Goal: Task Accomplishment & Management: Manage account settings

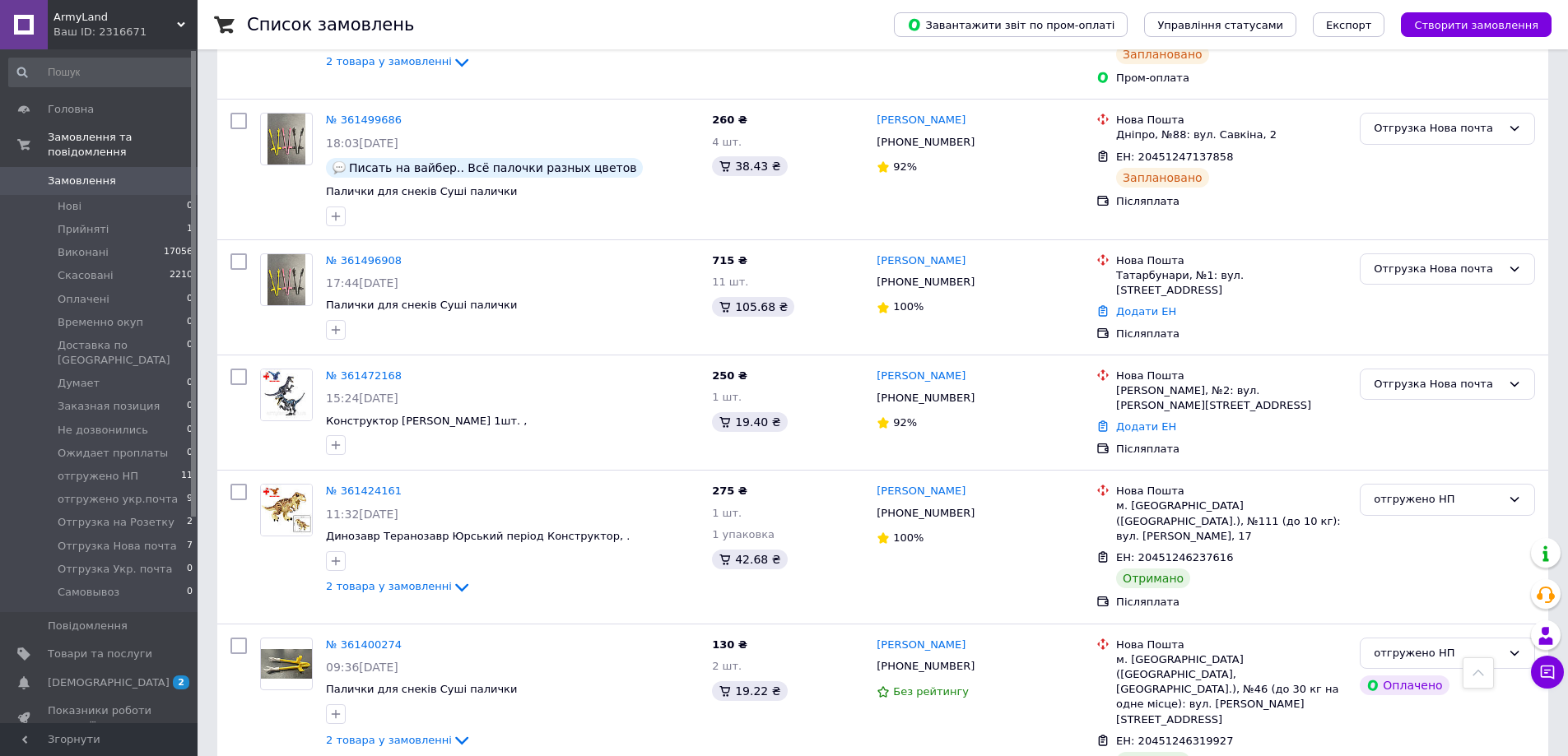
scroll to position [905, 0]
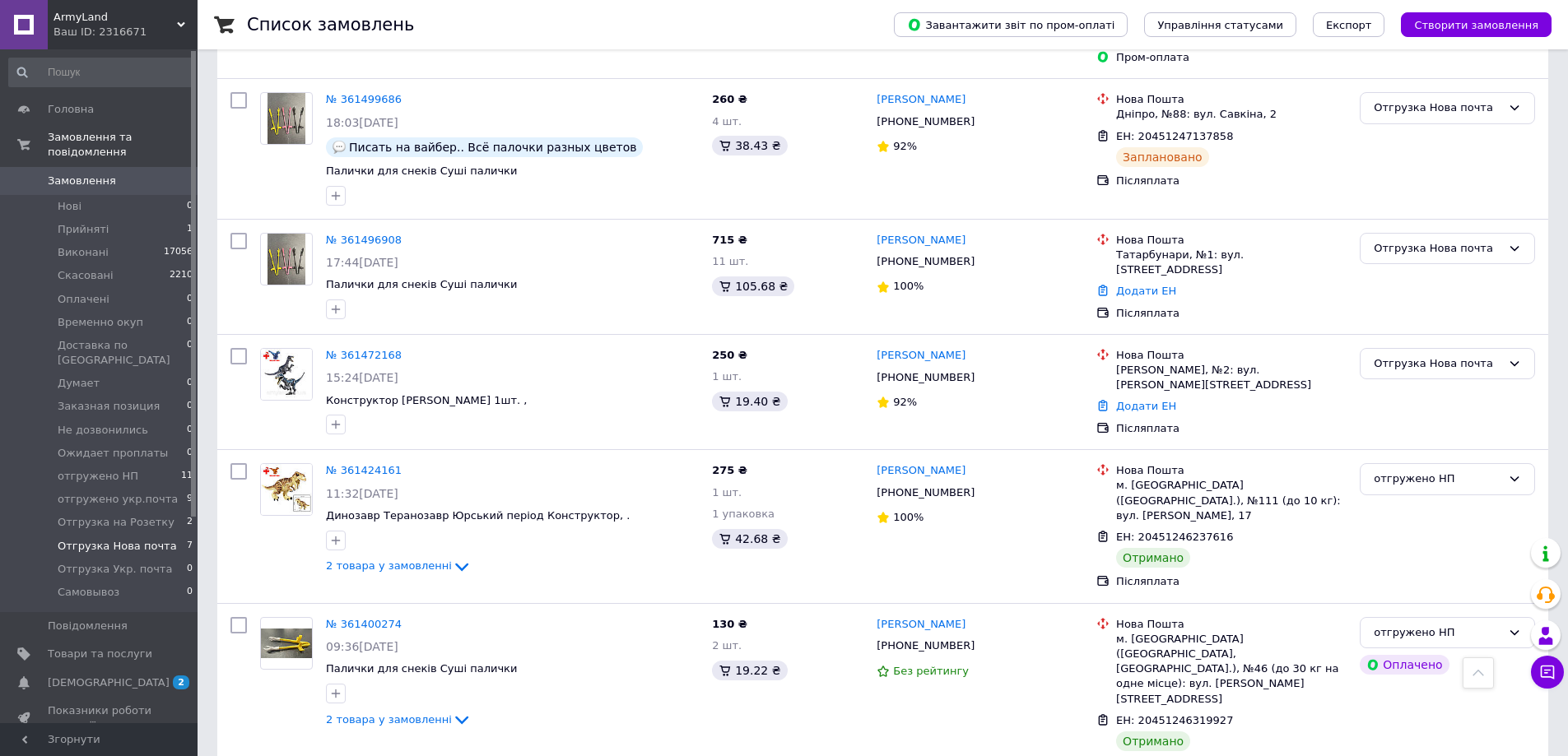
click at [106, 539] on span "Отгрузка Нова почта" at bounding box center [118, 546] width 119 height 15
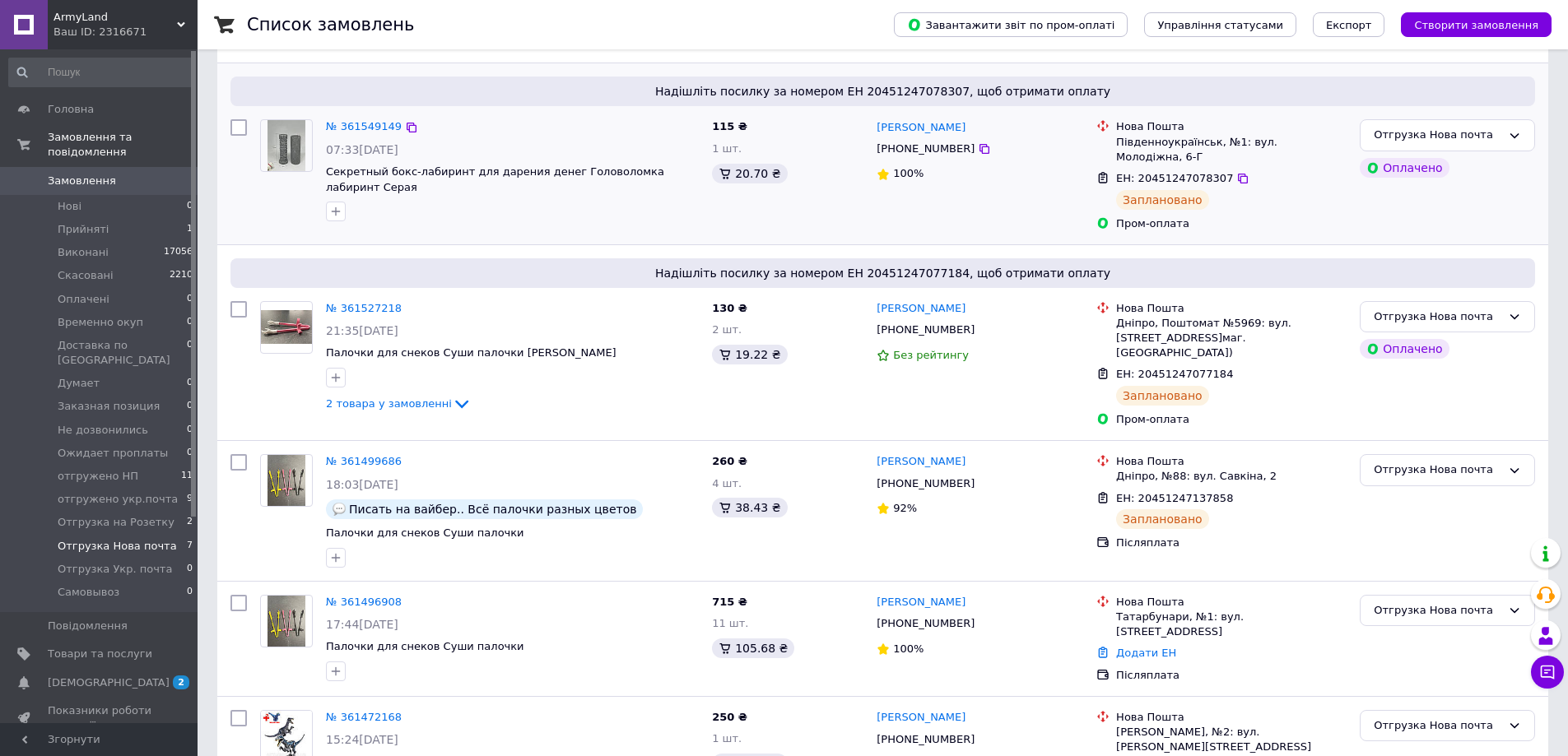
scroll to position [477, 0]
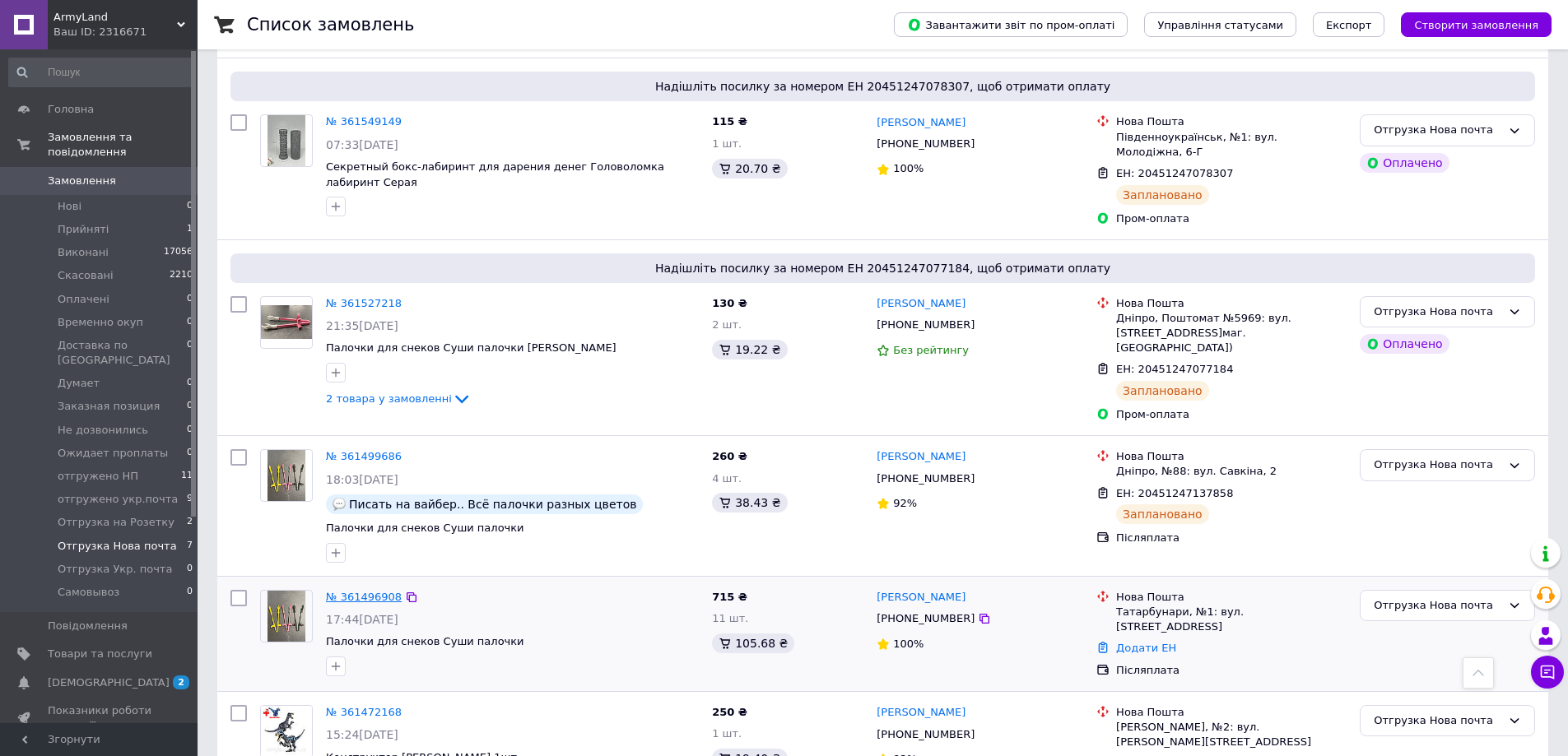
click at [357, 591] on link "№ 361496908" at bounding box center [363, 597] width 76 height 13
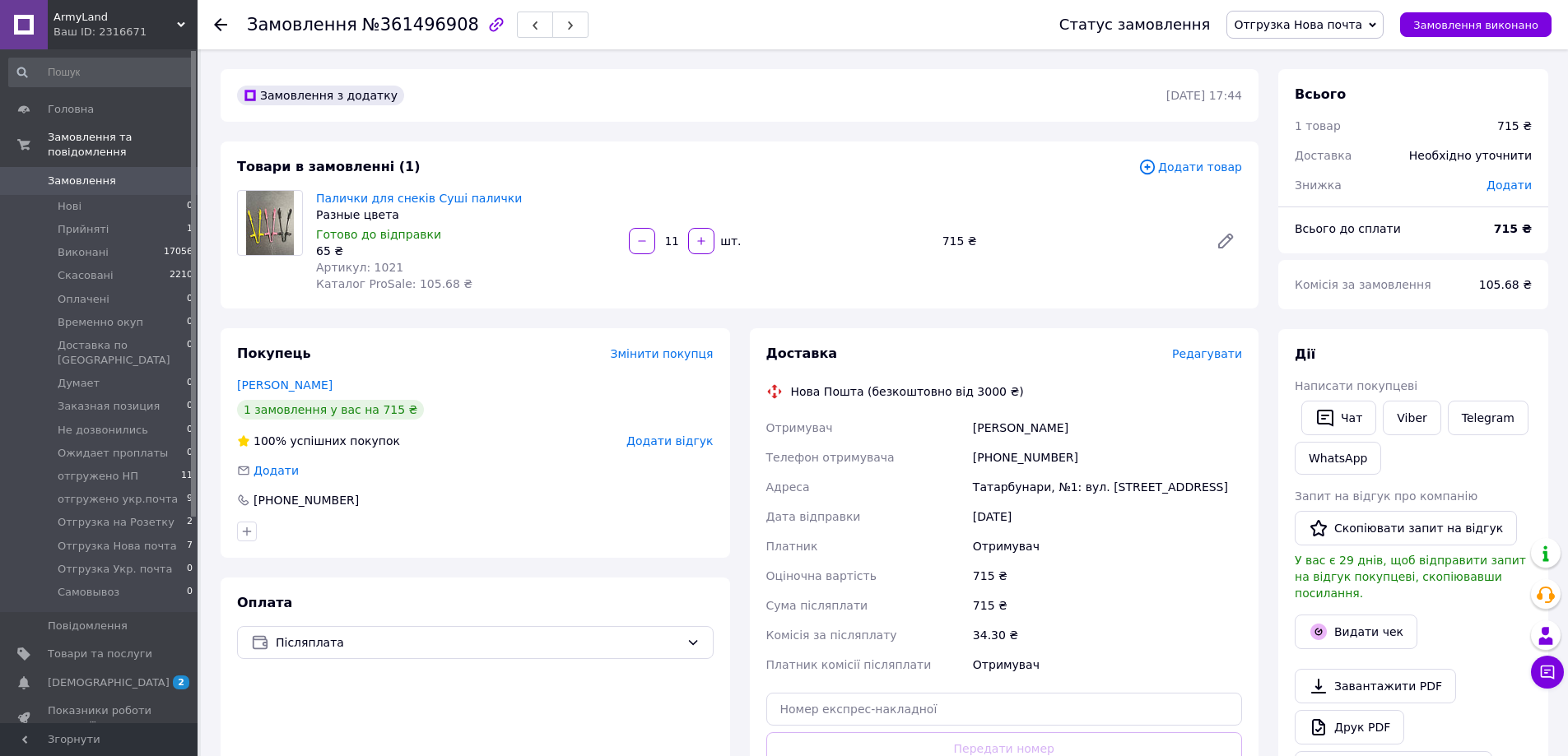
click at [1210, 352] on span "Редагувати" at bounding box center [1206, 354] width 70 height 13
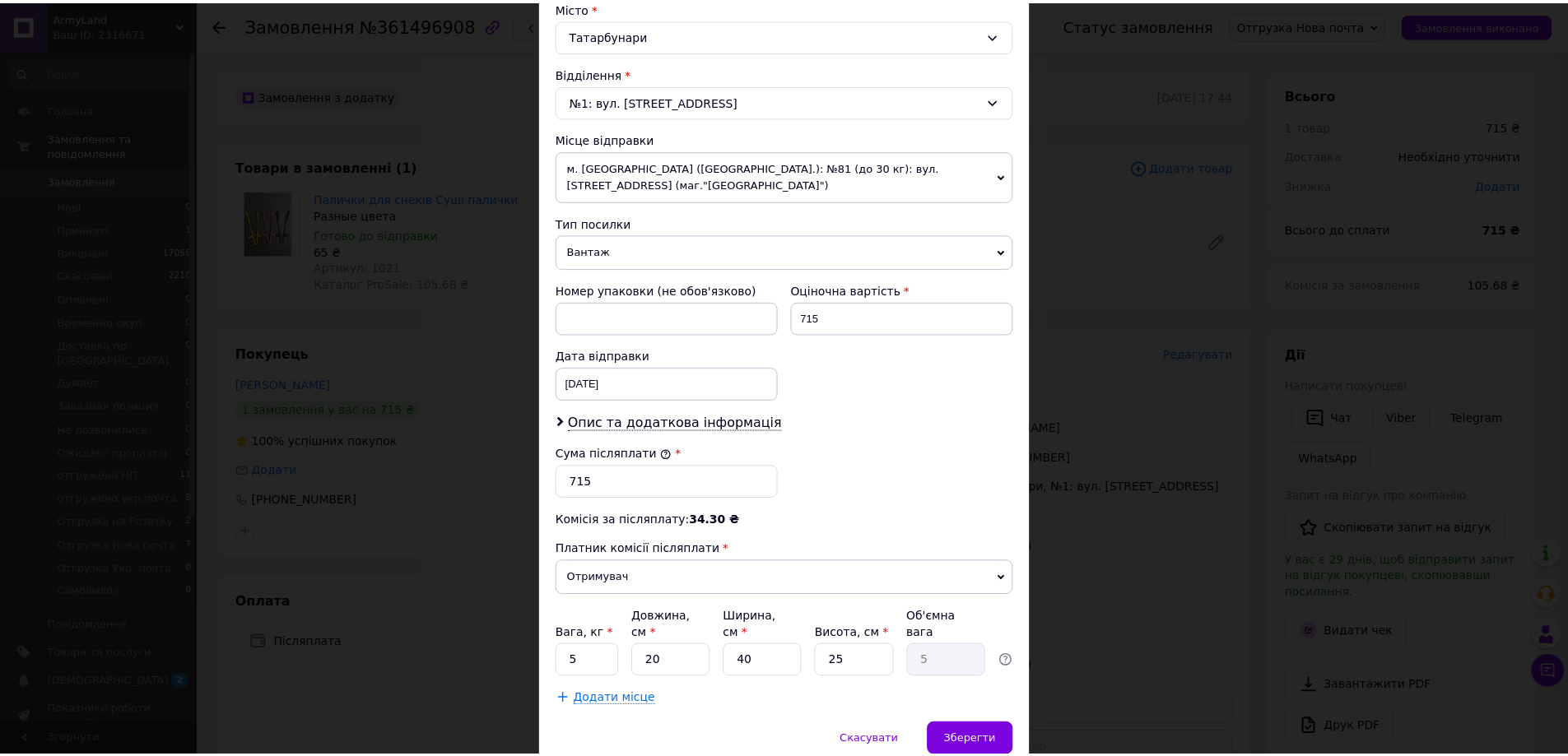
scroll to position [499, 0]
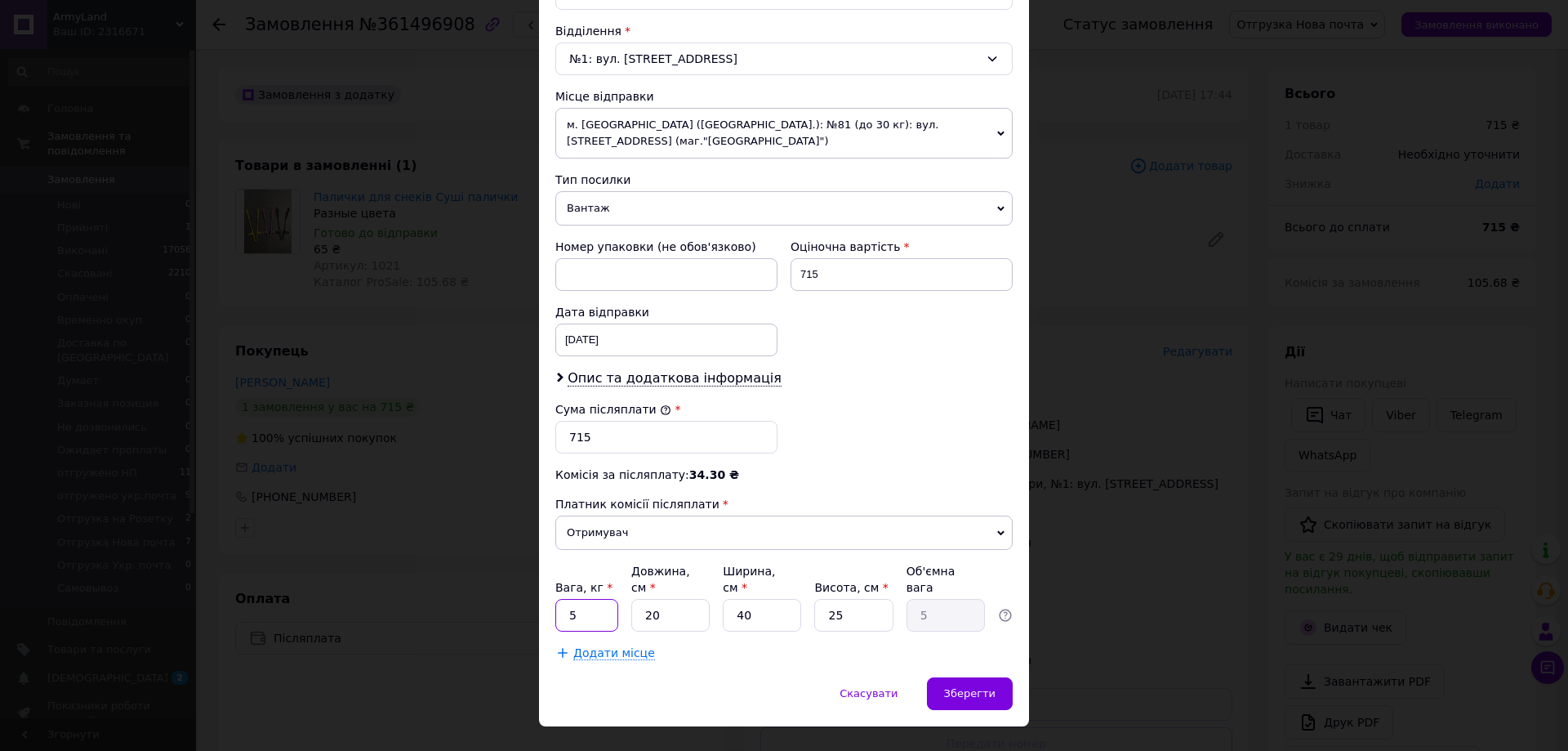
drag, startPoint x: 581, startPoint y: 590, endPoint x: 562, endPoint y: 581, distance: 21.0
click at [562, 599] on input "5" at bounding box center [587, 615] width 62 height 33
type input "1"
drag, startPoint x: 667, startPoint y: 587, endPoint x: 624, endPoint y: 570, distance: 46.2
click at [624, 570] on div "Вага, кг * 1 Довжина, см * 20 Ширина, см * 40 Висота, см * 25 Об'ємна вага 5" at bounding box center [784, 597] width 457 height 68
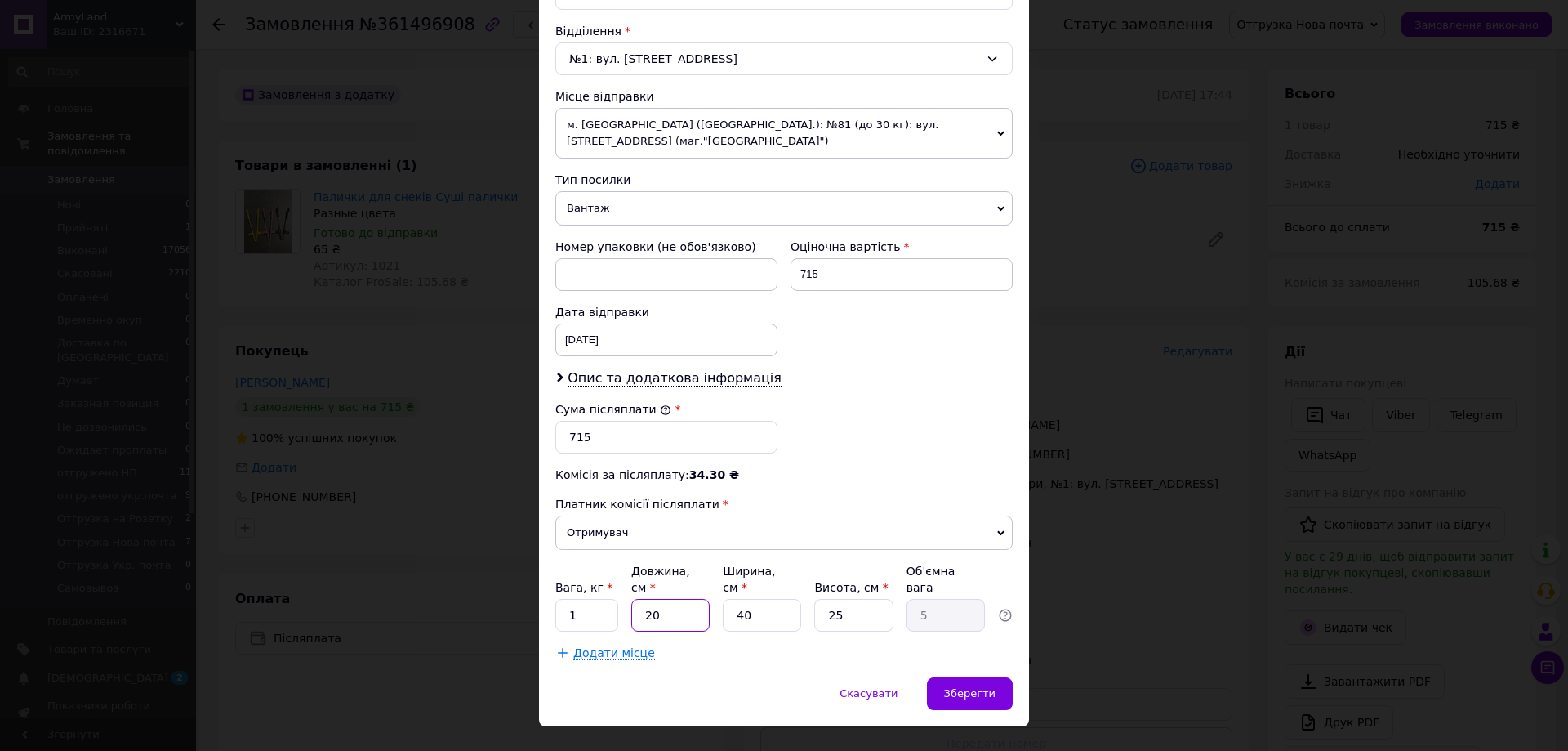
type input "2"
type input "0.5"
type input "24"
type input "6"
type input "24"
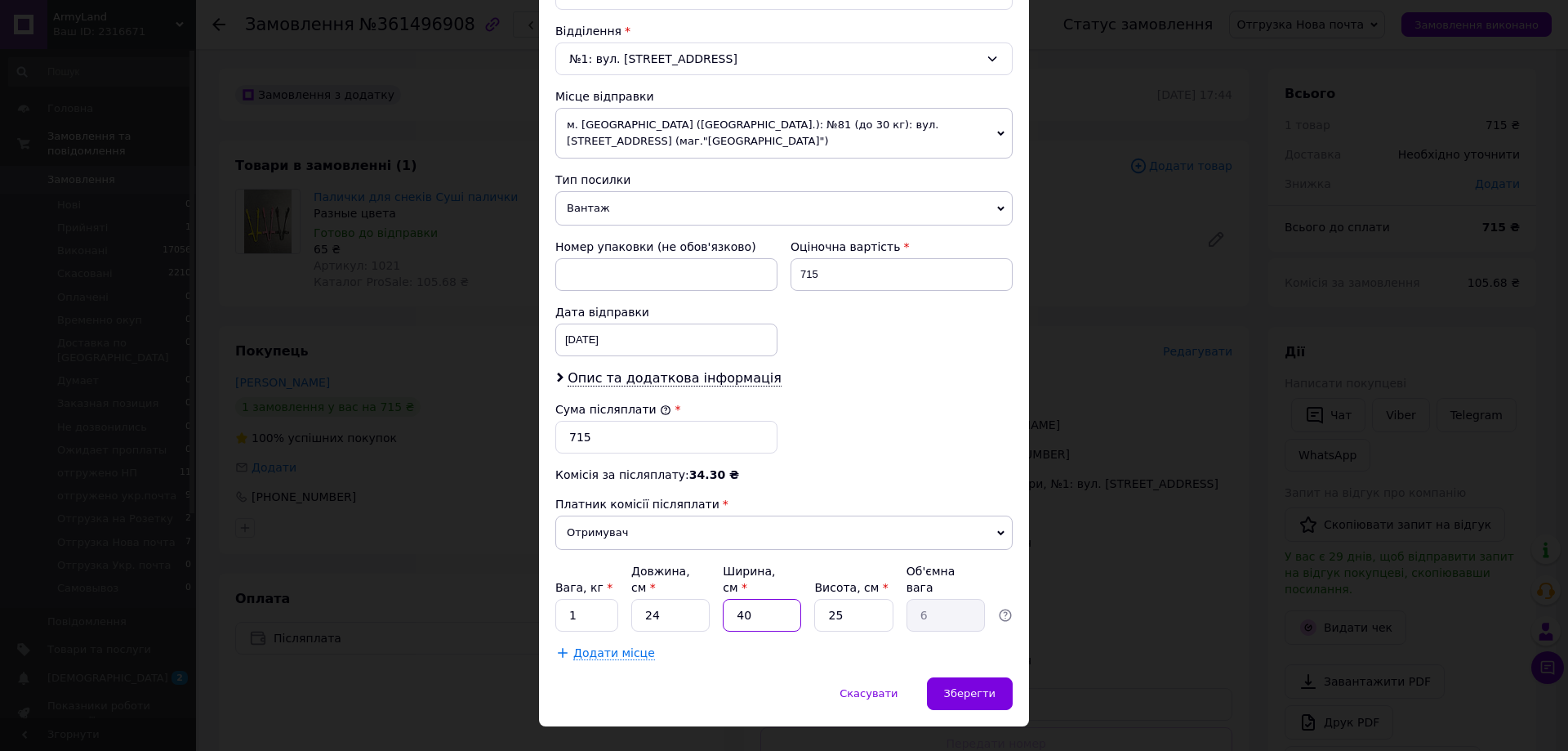
type input "1"
type input "0.15"
drag, startPoint x: 767, startPoint y: 575, endPoint x: 747, endPoint y: 578, distance: 20.2
click at [727, 599] on input "1" at bounding box center [762, 615] width 78 height 33
type input "18"
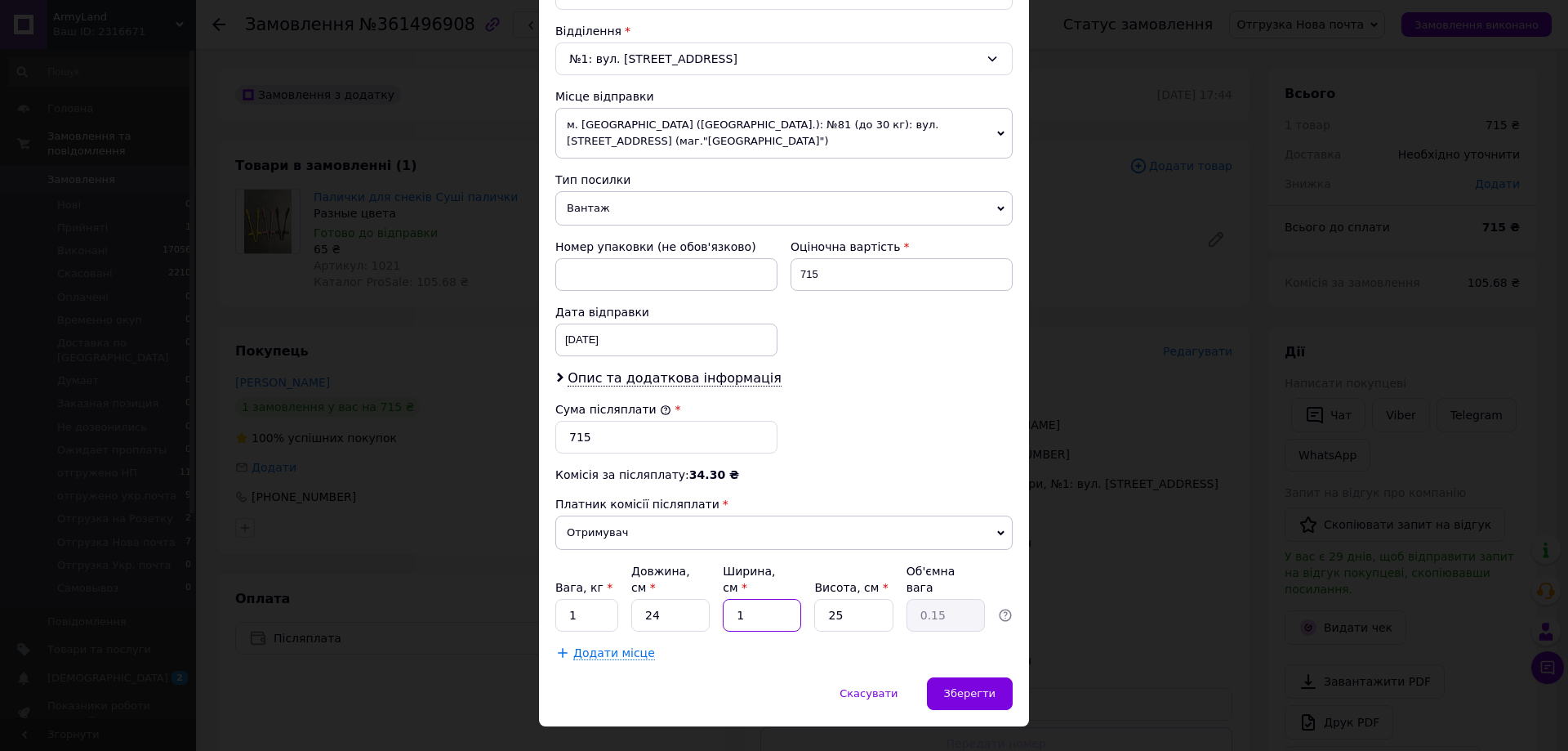
type input "2.7"
type input "18"
drag, startPoint x: 855, startPoint y: 583, endPoint x: 801, endPoint y: 618, distance: 64.4
click at [836, 599] on input "25" at bounding box center [853, 615] width 78 height 33
type input "258"
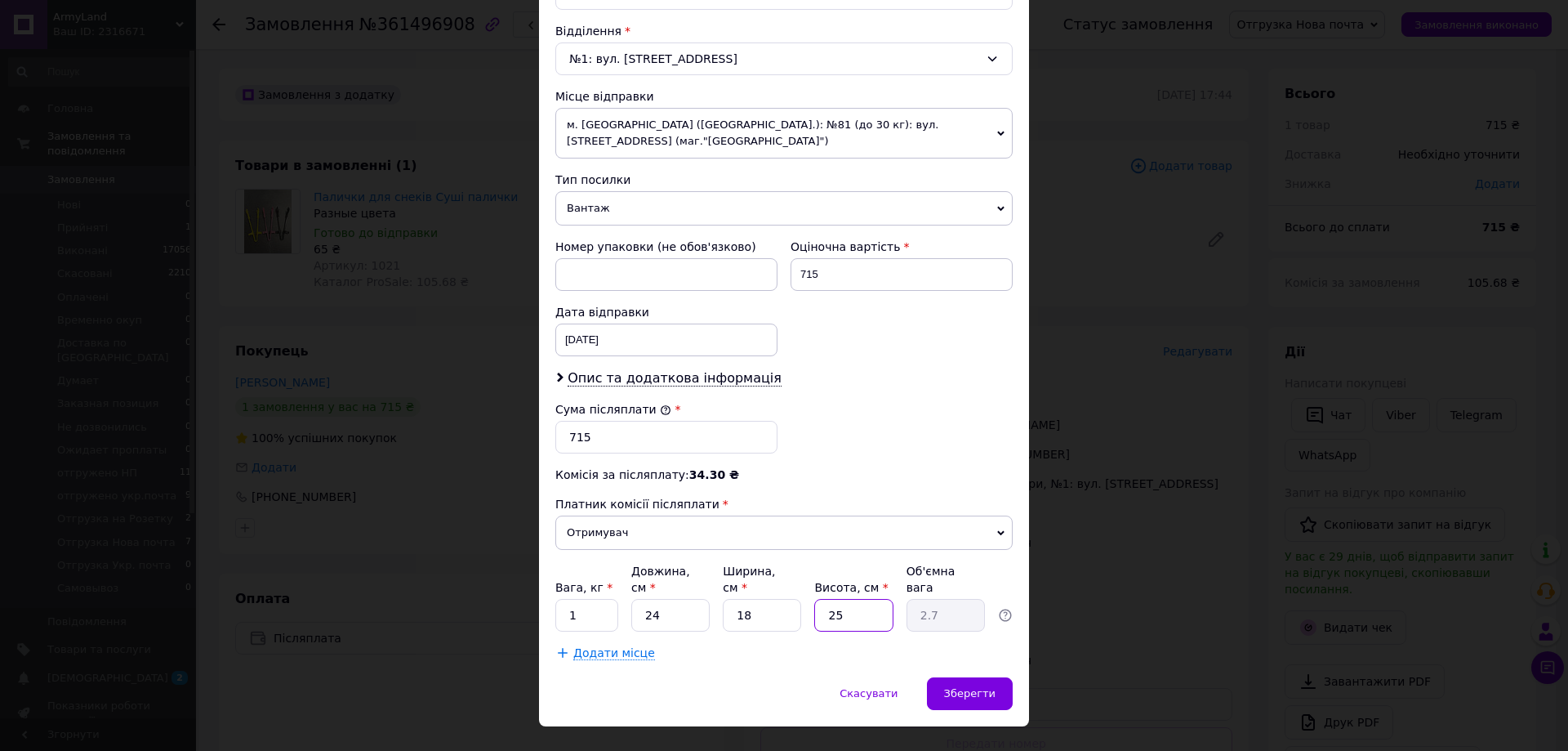
type input "27.86"
click at [801, 645] on div "Додати місце" at bounding box center [784, 653] width 457 height 17
drag, startPoint x: 833, startPoint y: 578, endPoint x: 814, endPoint y: 581, distance: 19.2
click at [814, 599] on input "258" at bounding box center [853, 615] width 78 height 33
type input "8"
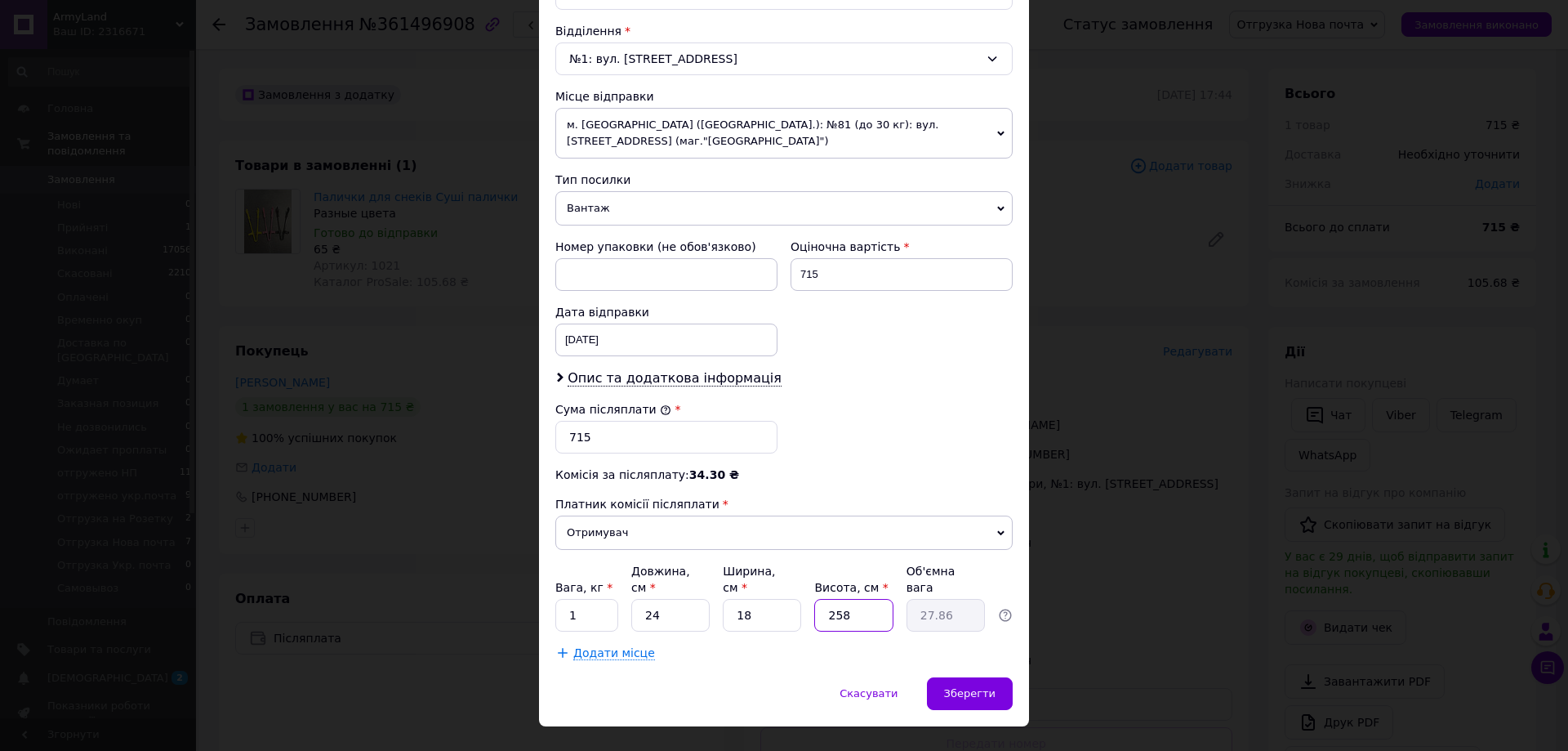
type input "0.86"
type input "8"
click at [795, 678] on div "Скасувати   Зберегти" at bounding box center [784, 702] width 490 height 49
click at [795, 125] on span "м. Київ (Київська обл.): №81 (до 30 кг): вул. Деміївська, 39 (маг."Велика Кишен…" at bounding box center [784, 133] width 457 height 51
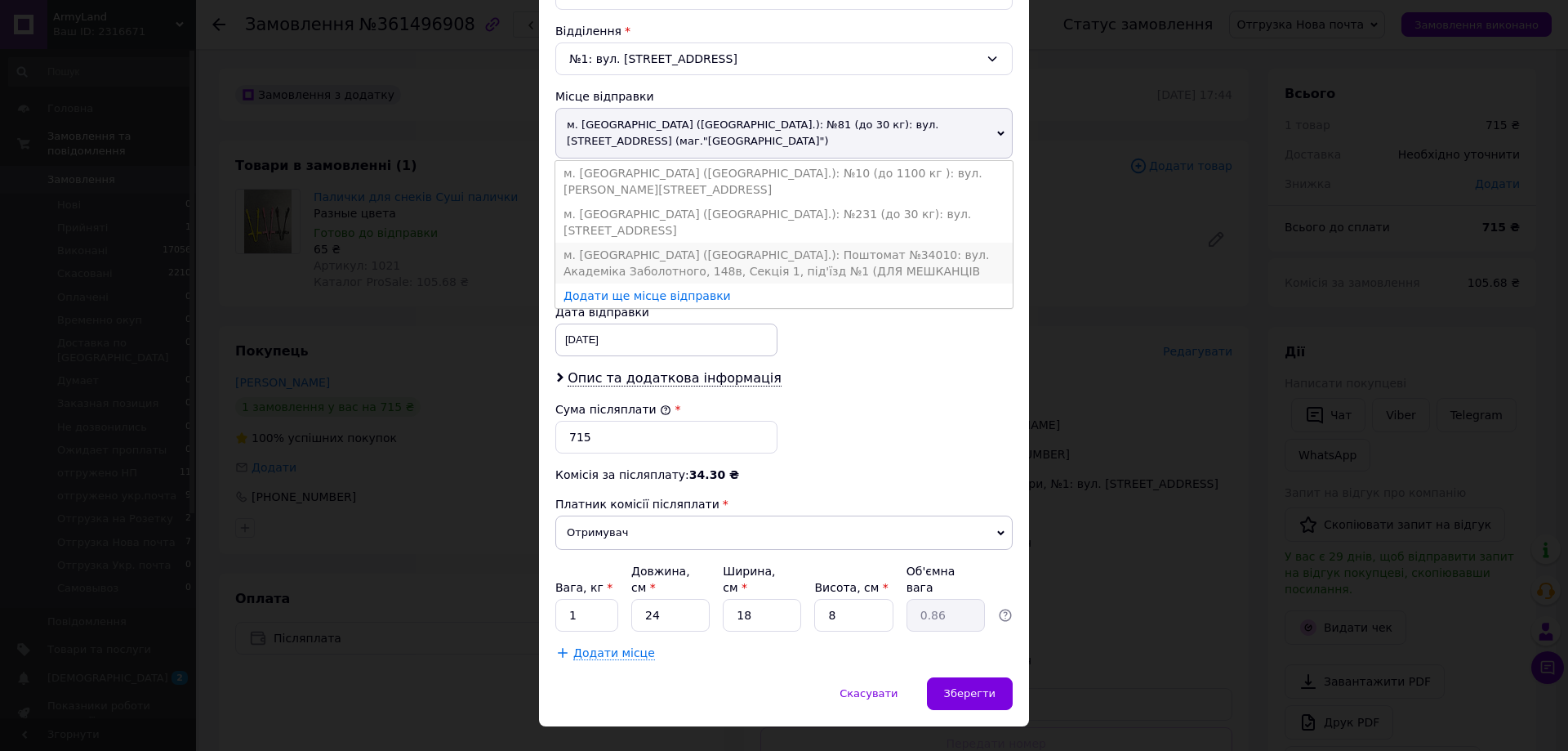
click at [793, 243] on li "м. Київ (Київська обл.): Поштомат №34010: вул. Академіка Заболотного, 148в, Сек…" at bounding box center [784, 263] width 457 height 41
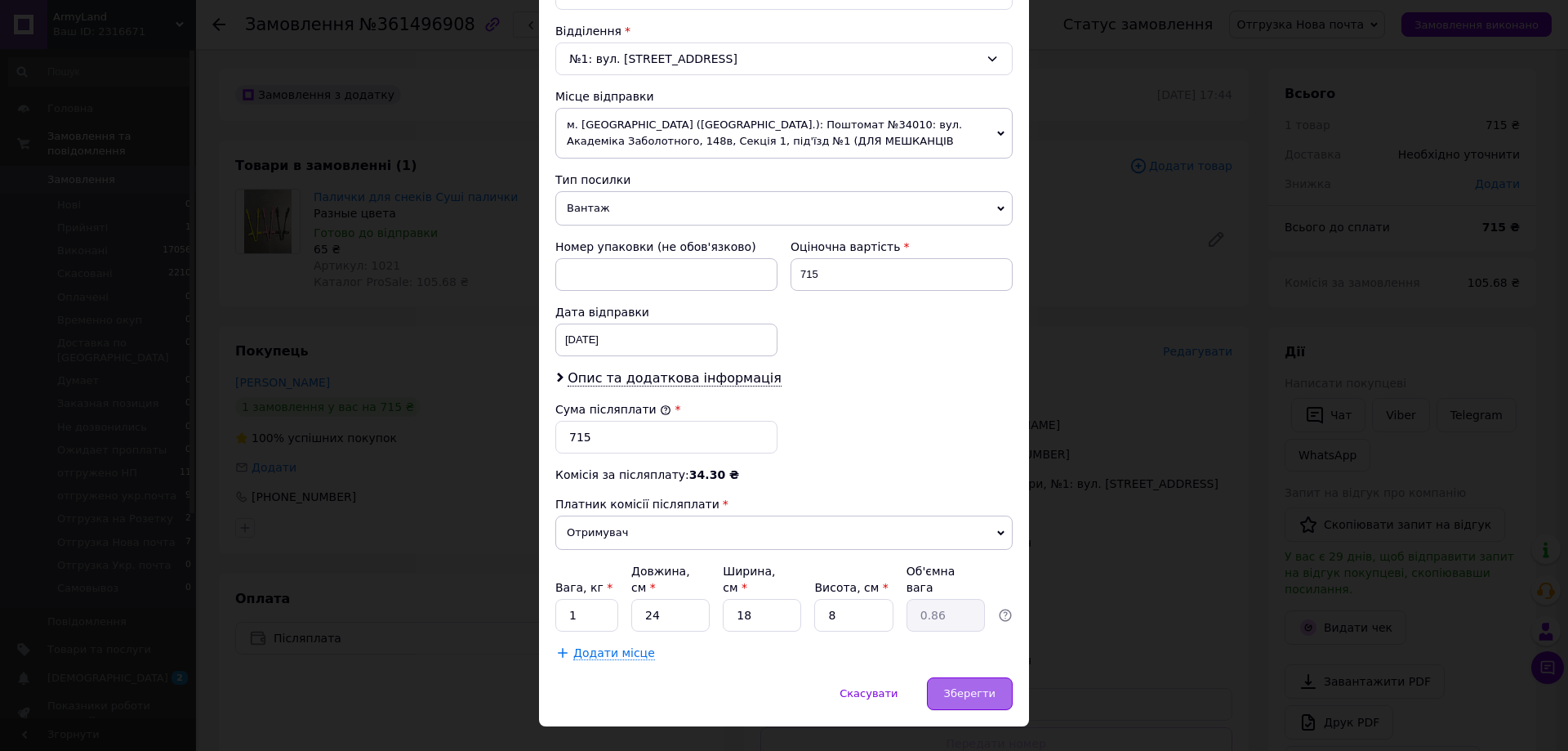
click at [969, 688] on span "Зберегти" at bounding box center [970, 693] width 52 height 13
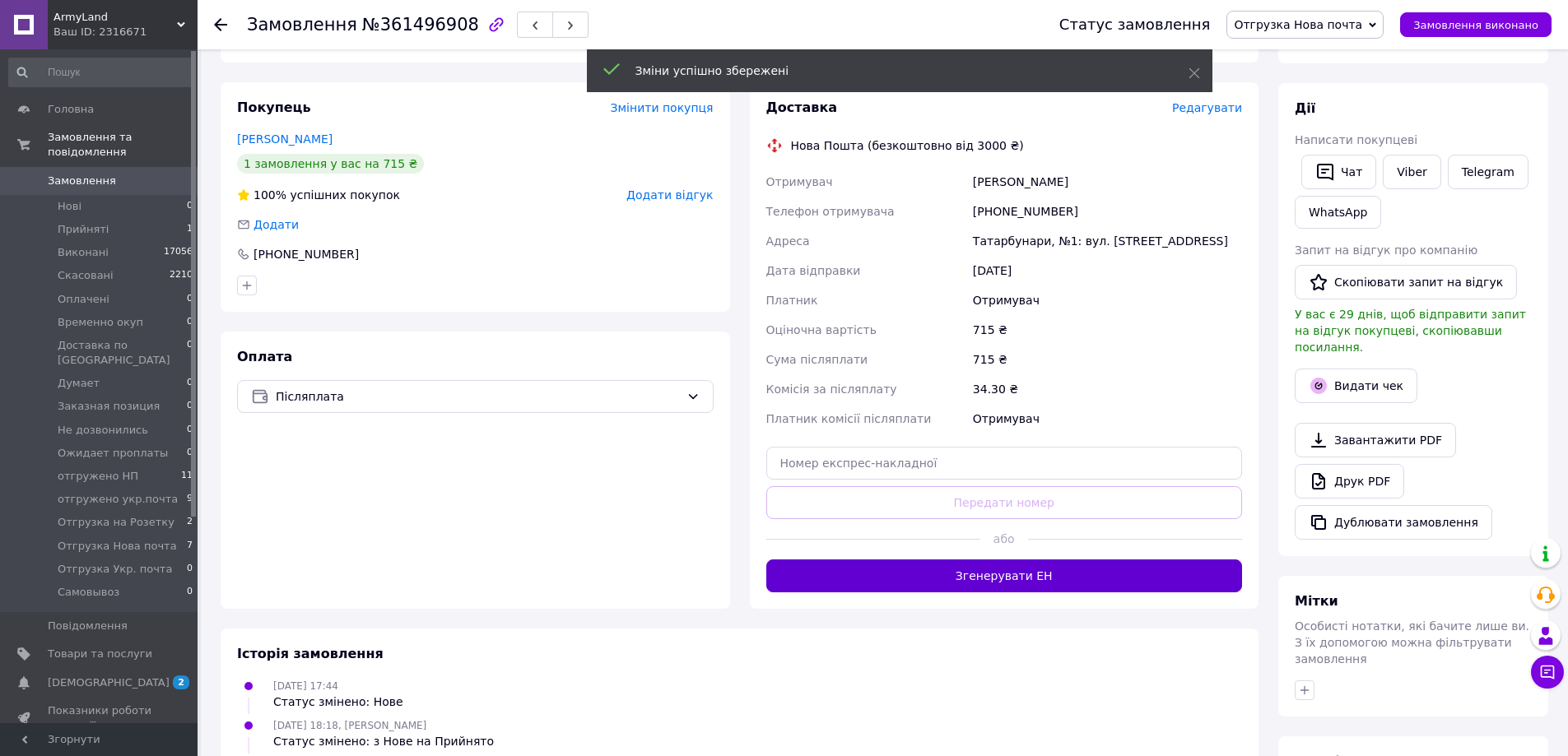
scroll to position [247, 0]
click at [965, 574] on button "Згенерувати ЕН" at bounding box center [1005, 575] width 477 height 33
